Goal: Information Seeking & Learning: Learn about a topic

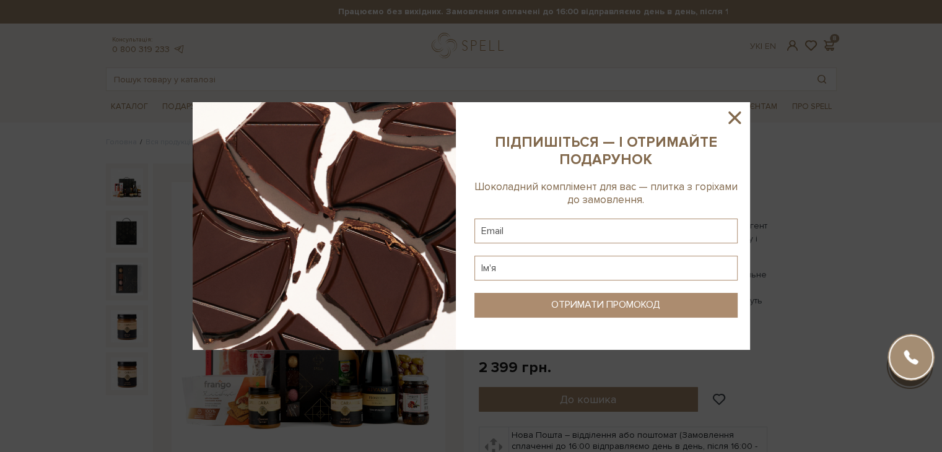
click at [742, 114] on icon at bounding box center [734, 117] width 21 height 21
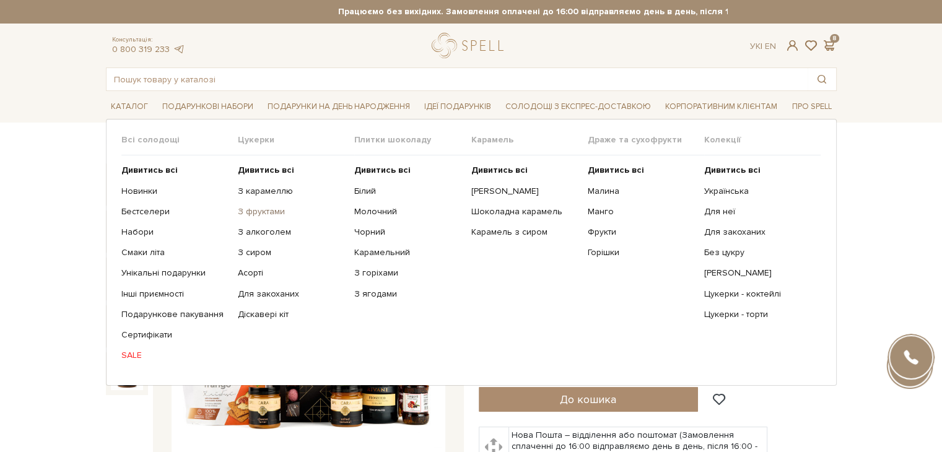
click at [252, 207] on link "З фруктами" at bounding box center [291, 211] width 107 height 11
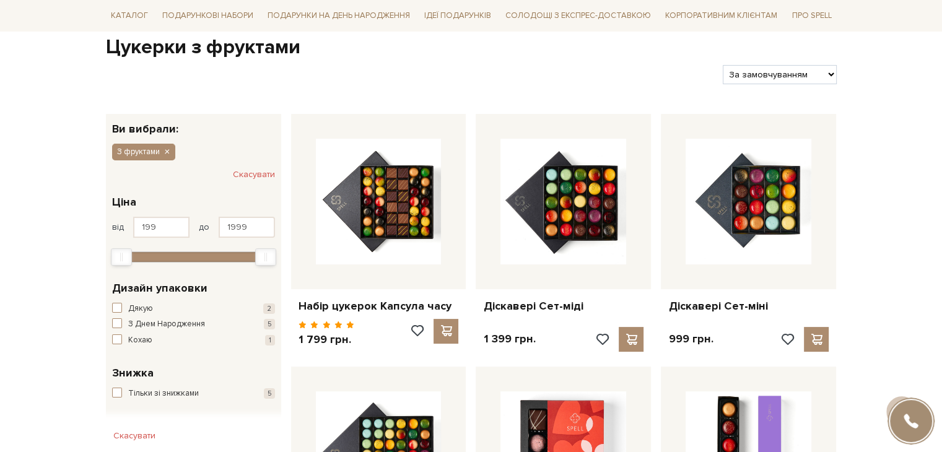
click at [776, 72] on select "За замовчуванням За Ціною (зростання) За Ціною (зменшення) Новинки За популярні…" at bounding box center [779, 74] width 113 height 19
select select "https://spellchocolate.com/our-productions/seti-cukerok/z-fruktami?sort=p.price…"
click at [723, 65] on select "За замовчуванням За Ціною (зростання) За Ціною (зменшення) Новинки За популярні…" at bounding box center [779, 74] width 113 height 19
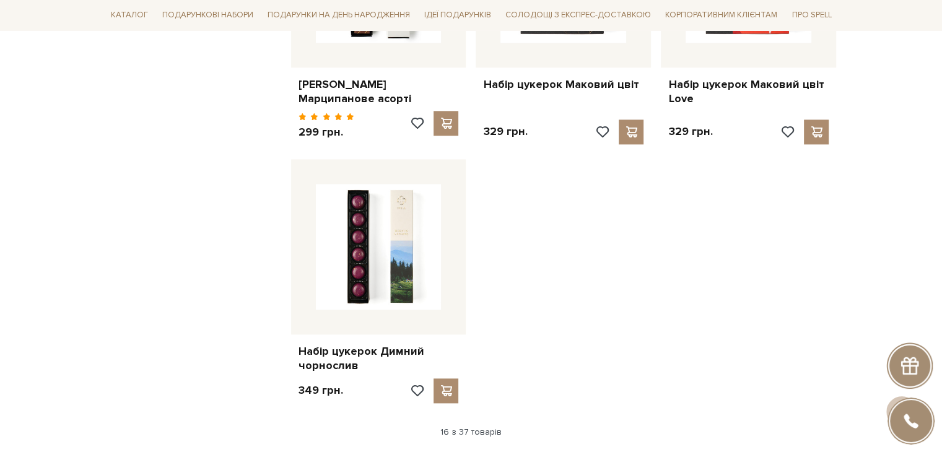
scroll to position [1549, 0]
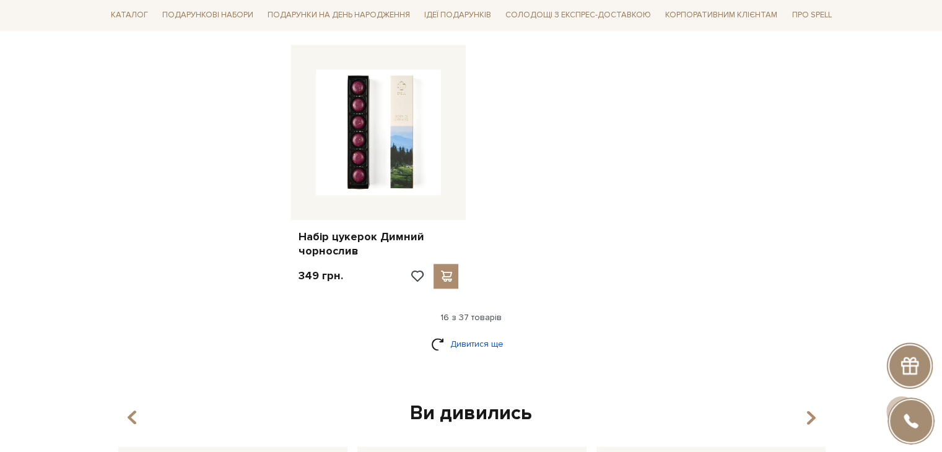
drag, startPoint x: 457, startPoint y: 345, endPoint x: 520, endPoint y: 340, distance: 63.4
click at [457, 344] on link "Дивитися ще" at bounding box center [471, 344] width 81 height 22
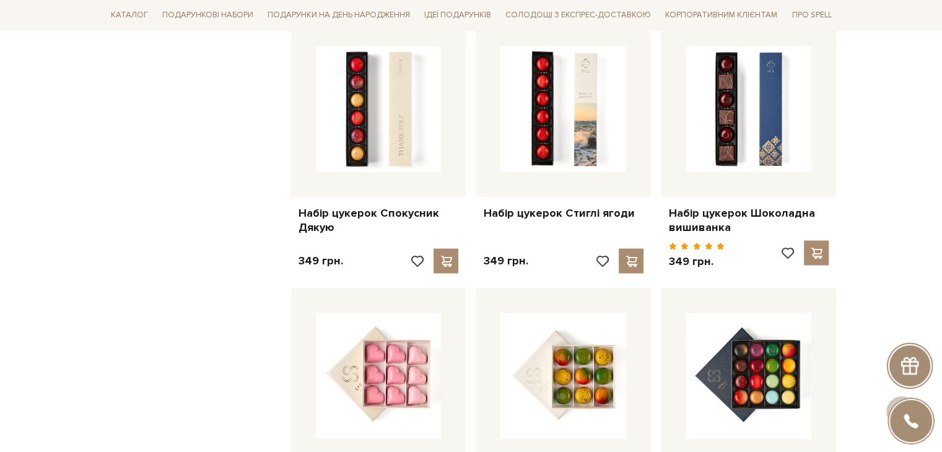
scroll to position [2107, 0]
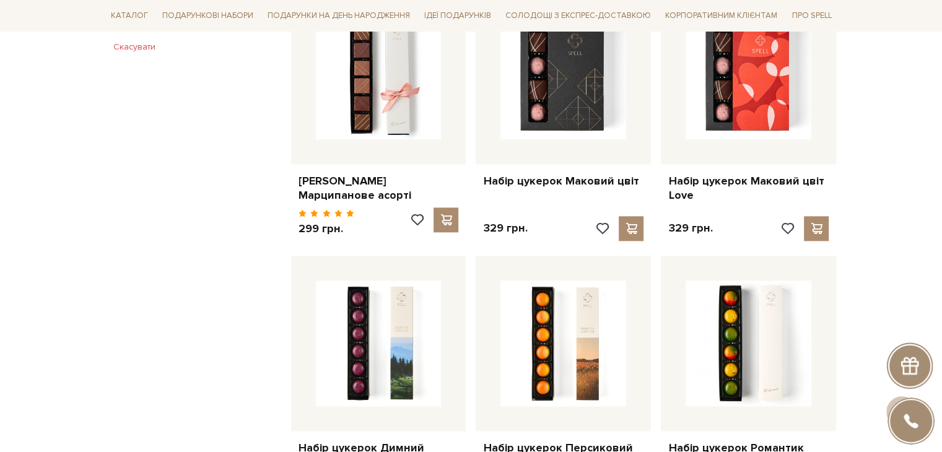
scroll to position [1487, 0]
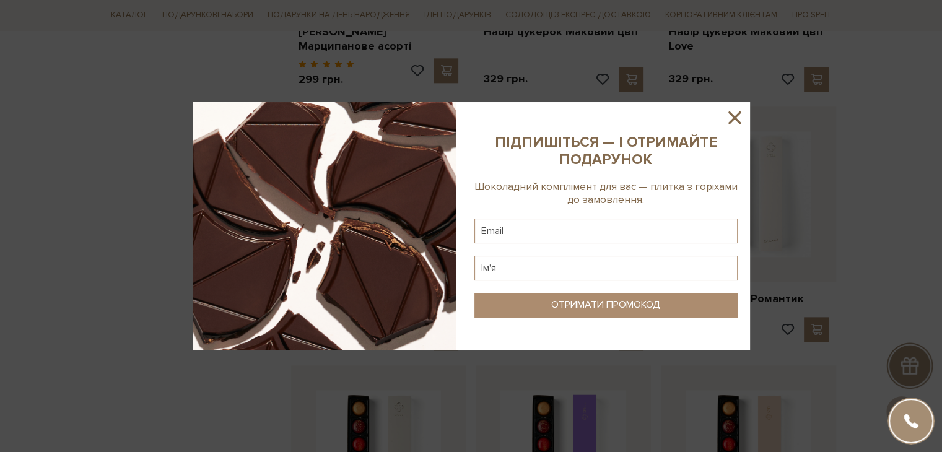
click at [740, 110] on icon at bounding box center [734, 117] width 21 height 21
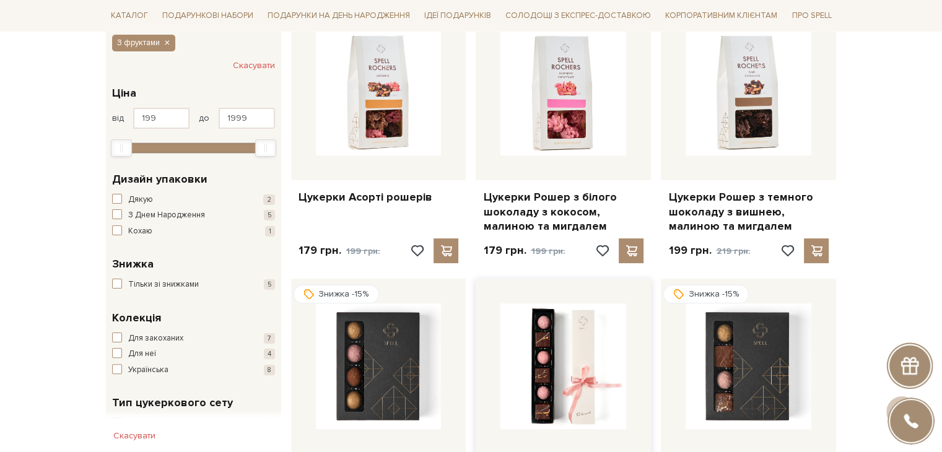
scroll to position [0, 0]
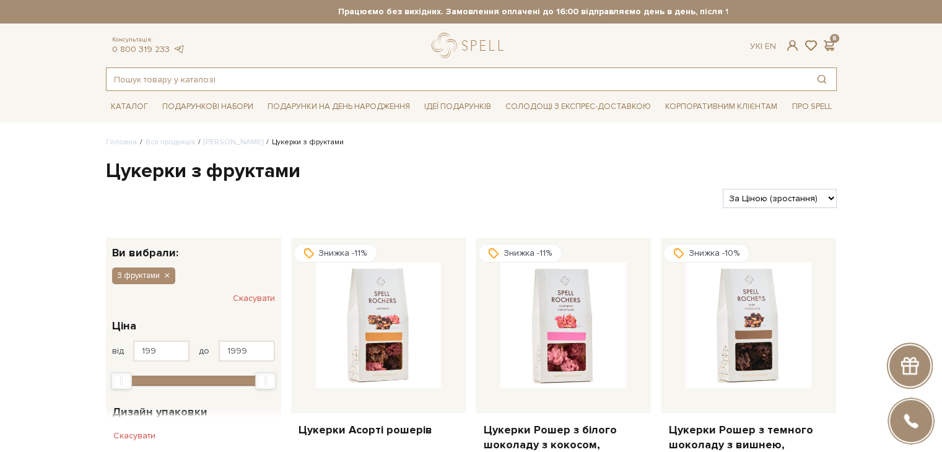
click at [410, 81] on input "text" at bounding box center [457, 79] width 701 height 22
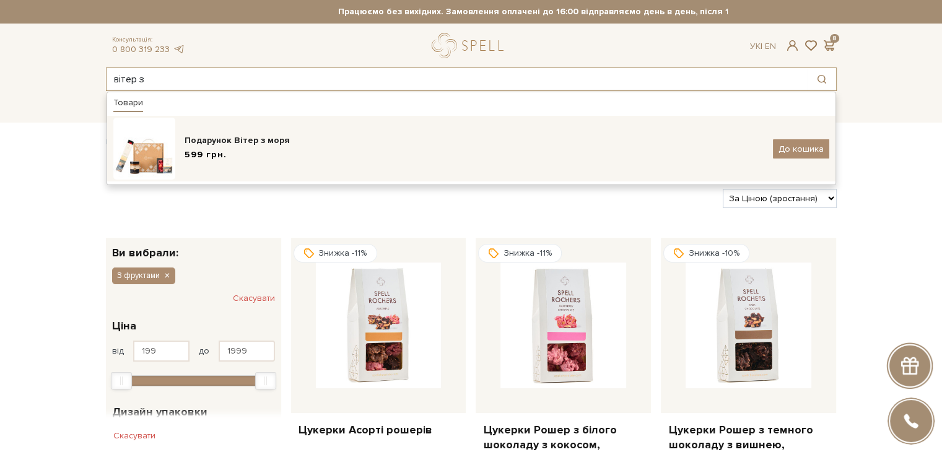
type input "вітер з"
click at [357, 149] on div "599 грн." at bounding box center [474, 155] width 579 height 13
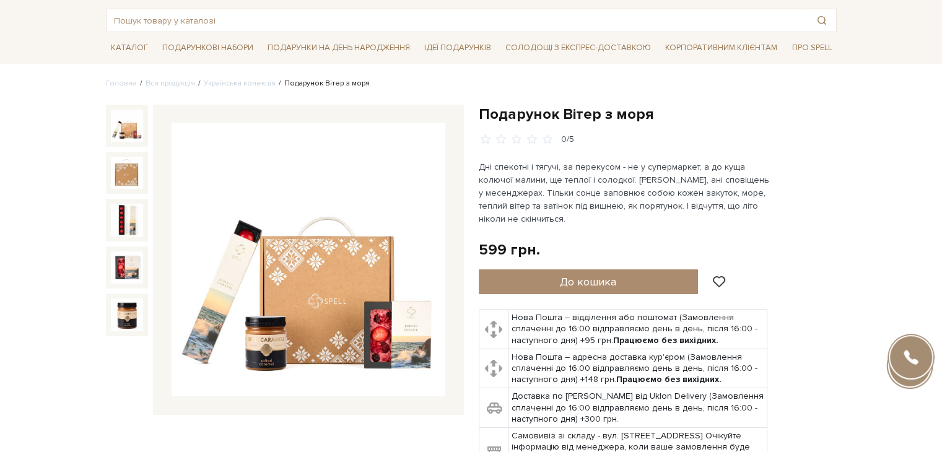
scroll to position [62, 0]
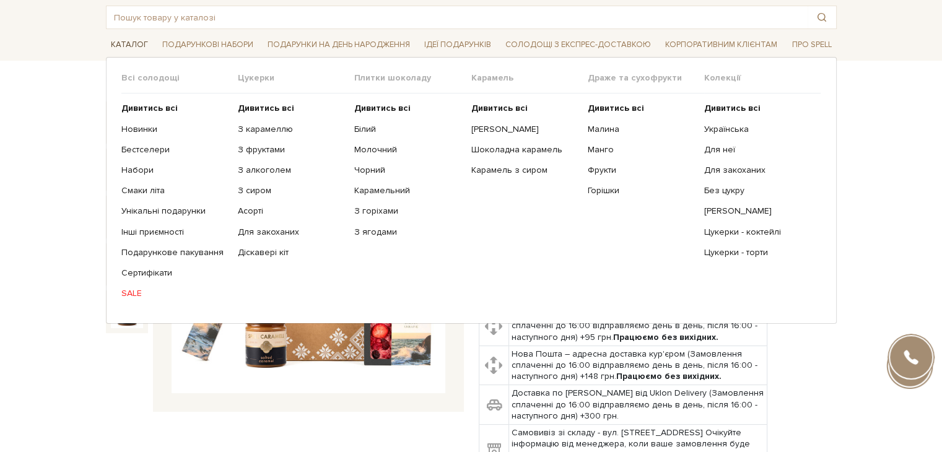
click at [123, 50] on span "Каталог" at bounding box center [129, 44] width 47 height 19
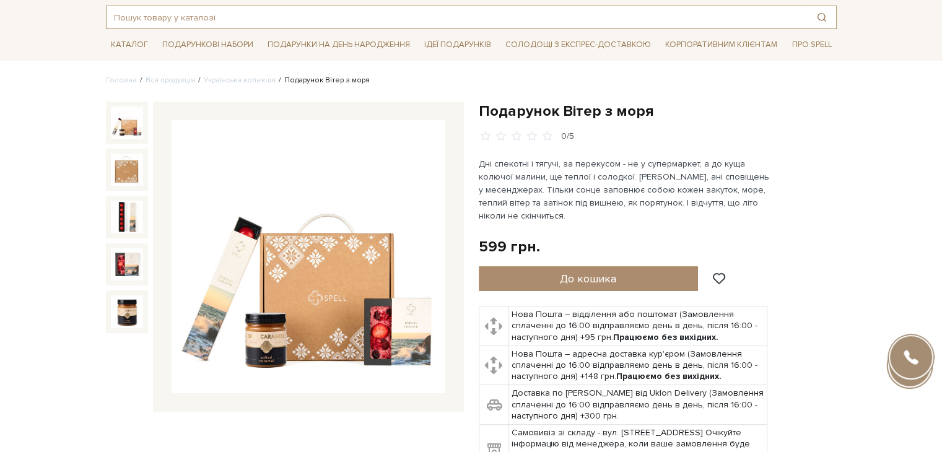
click at [186, 17] on input "text" at bounding box center [457, 17] width 701 height 22
click at [220, 81] on link "Українська колекція" at bounding box center [240, 80] width 72 height 9
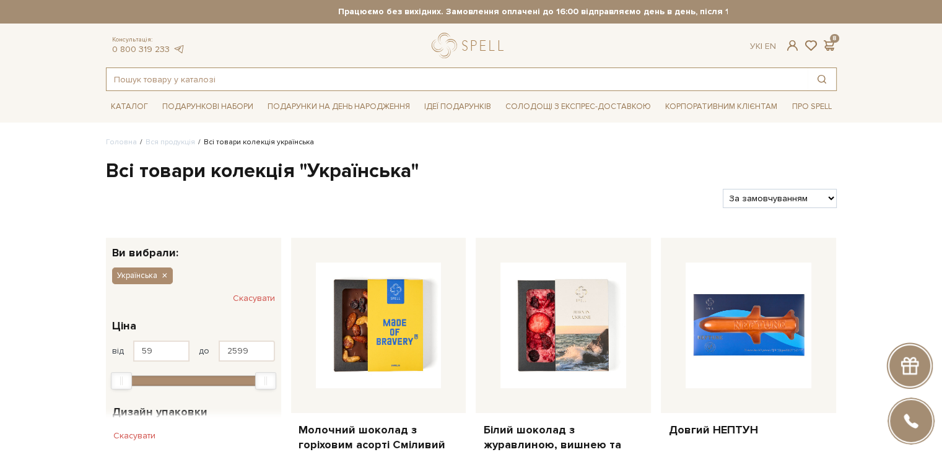
click at [290, 82] on input "text" at bounding box center [457, 79] width 701 height 22
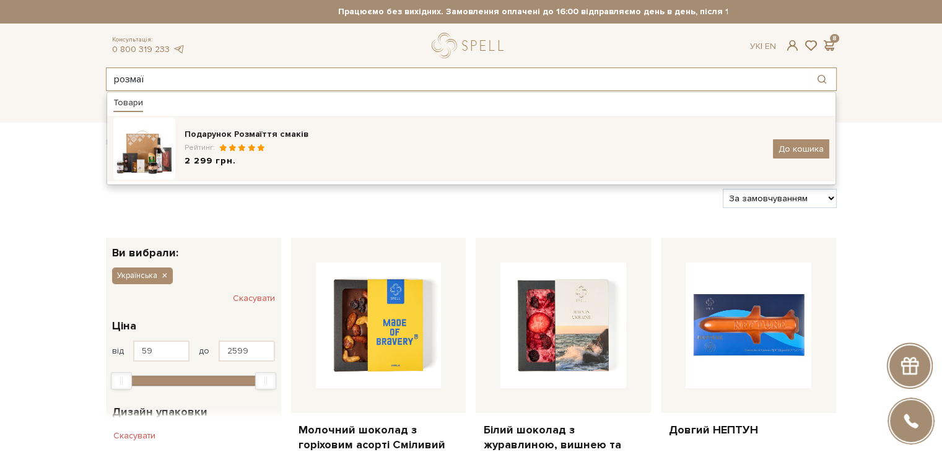
type input "розмаї"
click at [298, 166] on div "2 299 грн." at bounding box center [474, 161] width 579 height 13
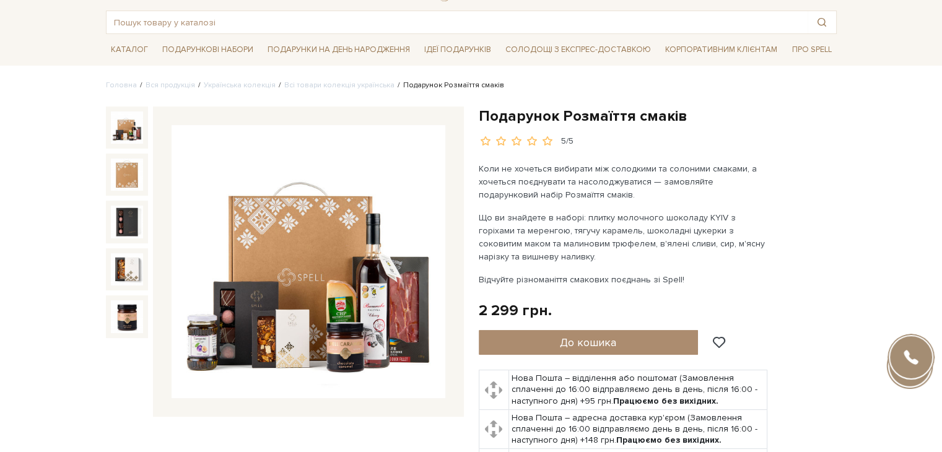
scroll to position [186, 0]
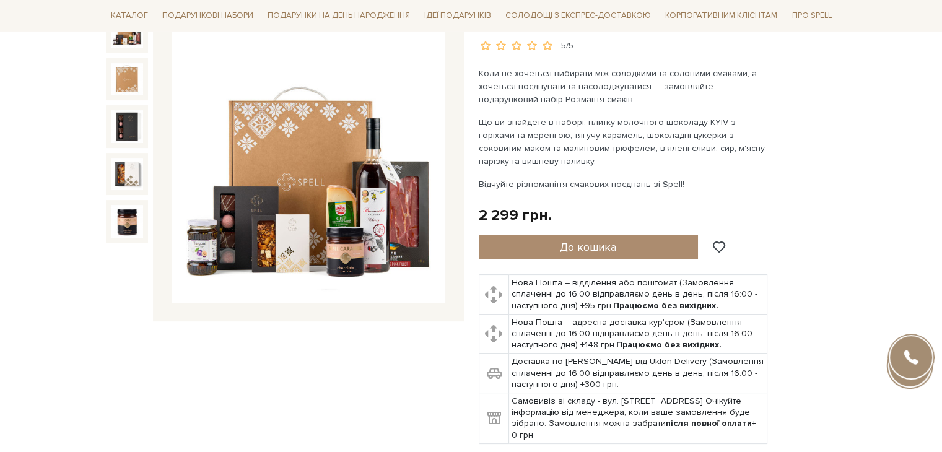
scroll to position [124, 0]
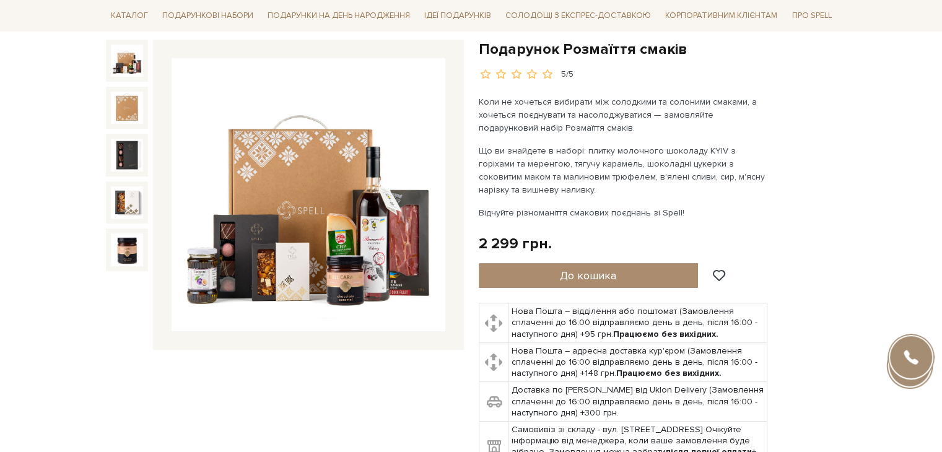
click at [341, 221] on img at bounding box center [309, 195] width 274 height 274
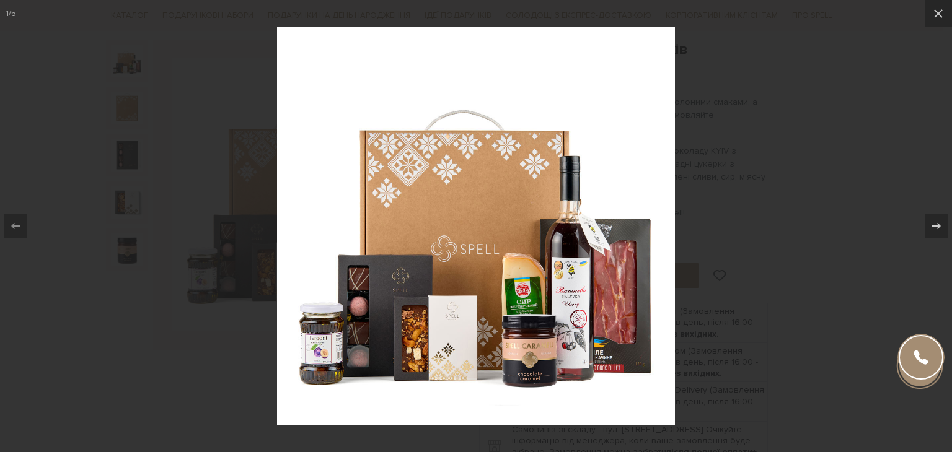
click at [342, 325] on img at bounding box center [476, 226] width 398 height 398
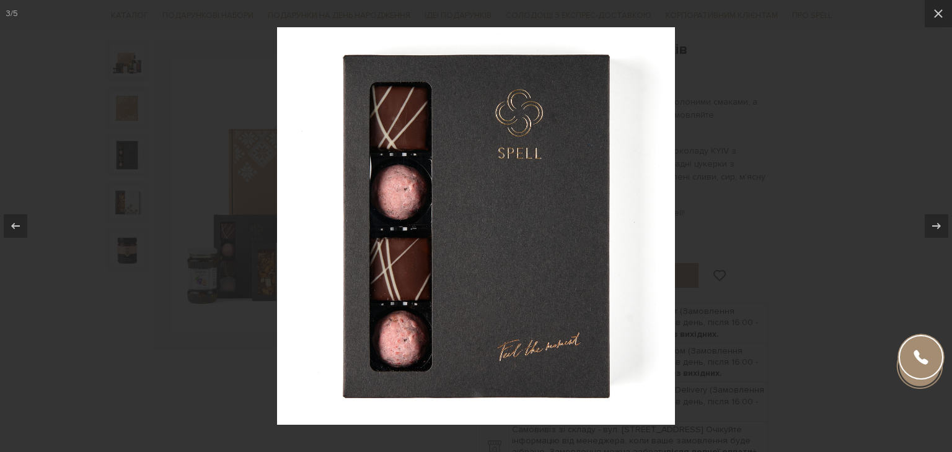
click at [823, 274] on div at bounding box center [476, 226] width 952 height 452
